Goal: Task Accomplishment & Management: Complete application form

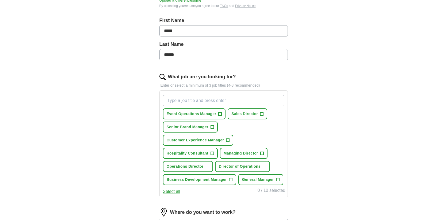
scroll to position [107, 0]
click at [279, 180] on span "+" at bounding box center [277, 179] width 3 height 4
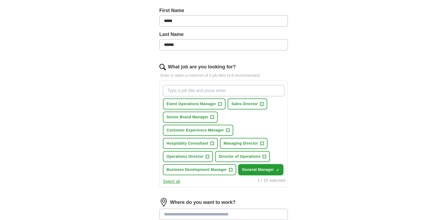
scroll to position [118, 0]
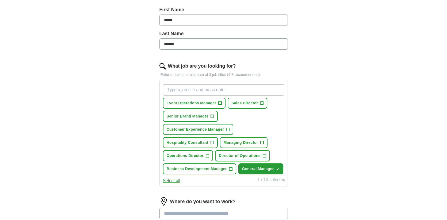
click at [265, 154] on span "+" at bounding box center [264, 155] width 3 height 4
click at [262, 142] on span "+" at bounding box center [261, 142] width 3 height 4
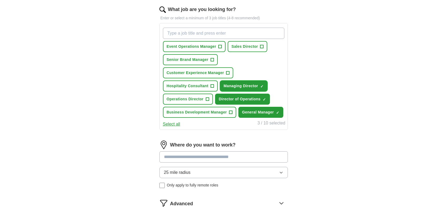
scroll to position [176, 0]
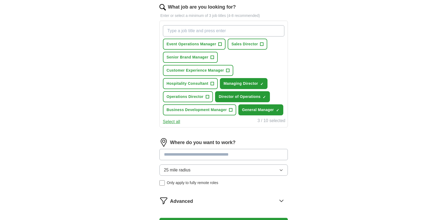
click at [251, 153] on input at bounding box center [224, 154] width 128 height 11
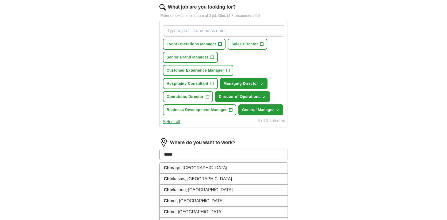
type input "******"
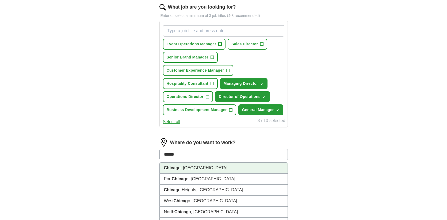
click at [213, 171] on li "Chicag o, [GEOGRAPHIC_DATA]" at bounding box center [224, 167] width 128 height 11
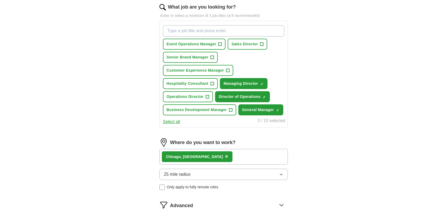
click at [191, 175] on button "25 mile radius" at bounding box center [224, 173] width 128 height 11
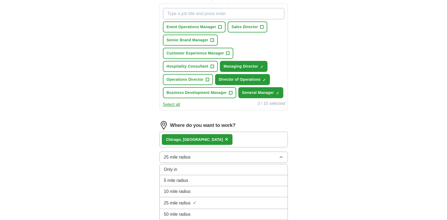
scroll to position [197, 0]
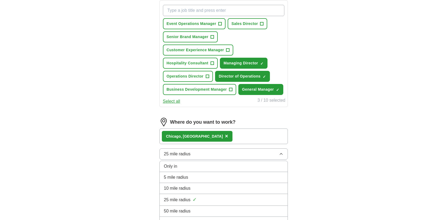
click at [193, 198] on span "✓" at bounding box center [195, 199] width 4 height 7
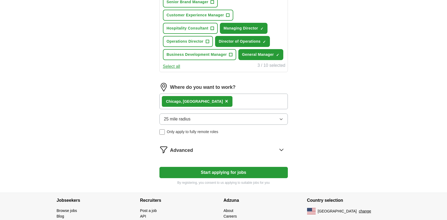
scroll to position [258, 0]
